Goal: Task Accomplishment & Management: Manage account settings

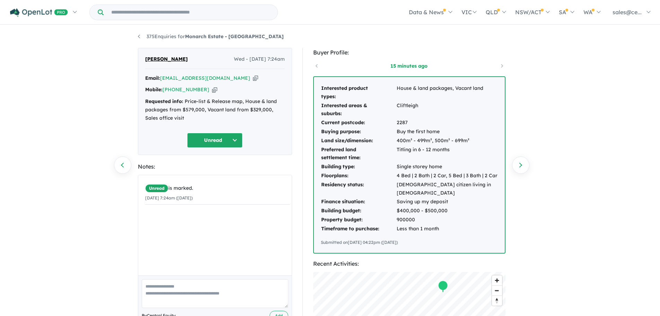
click at [212, 89] on icon "button" at bounding box center [214, 89] width 5 height 7
